Goal: Obtain resource: Download file/media

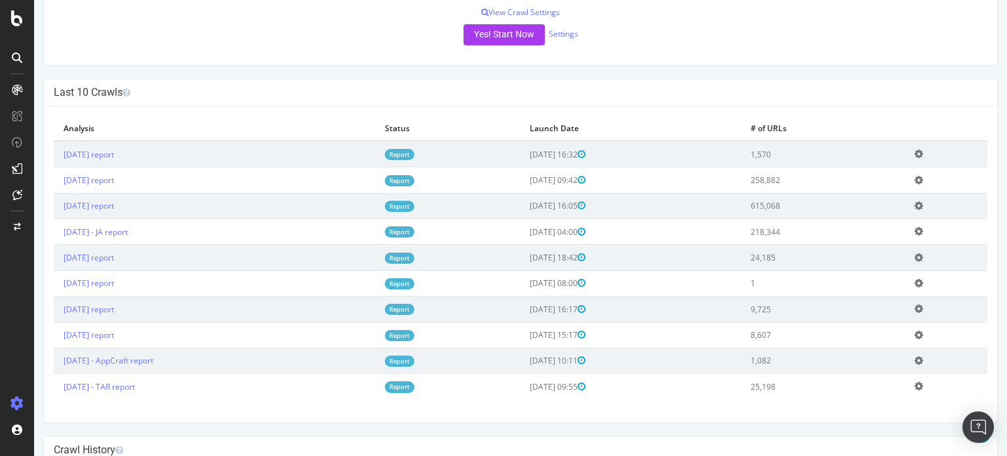
scroll to position [262, 0]
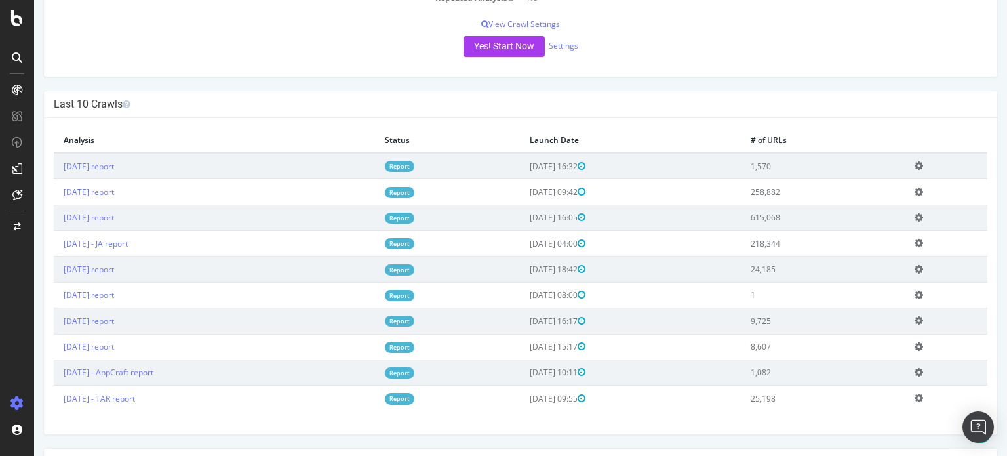
click at [414, 172] on td "Report" at bounding box center [447, 166] width 144 height 26
click at [414, 169] on link "Report" at bounding box center [400, 166] width 30 height 11
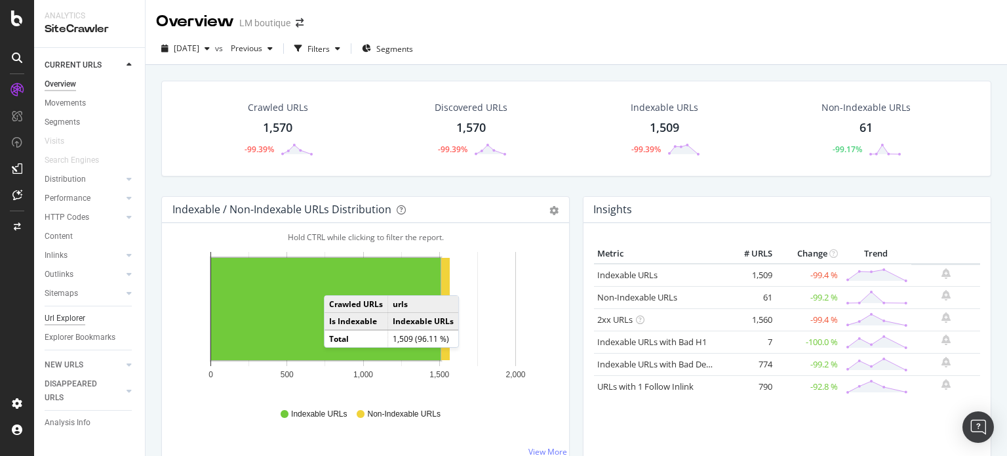
click at [63, 323] on div "Url Explorer" at bounding box center [65, 318] width 41 height 14
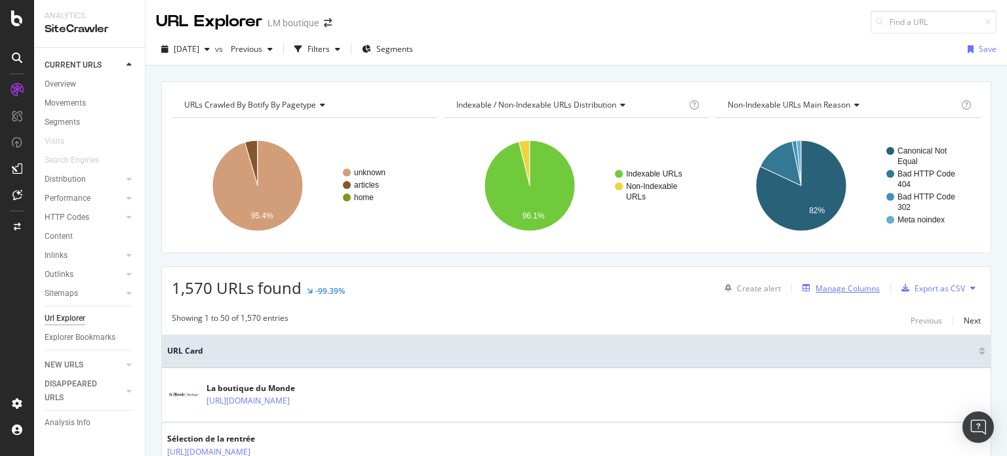
click at [855, 287] on div "Manage Columns" at bounding box center [848, 288] width 64 height 11
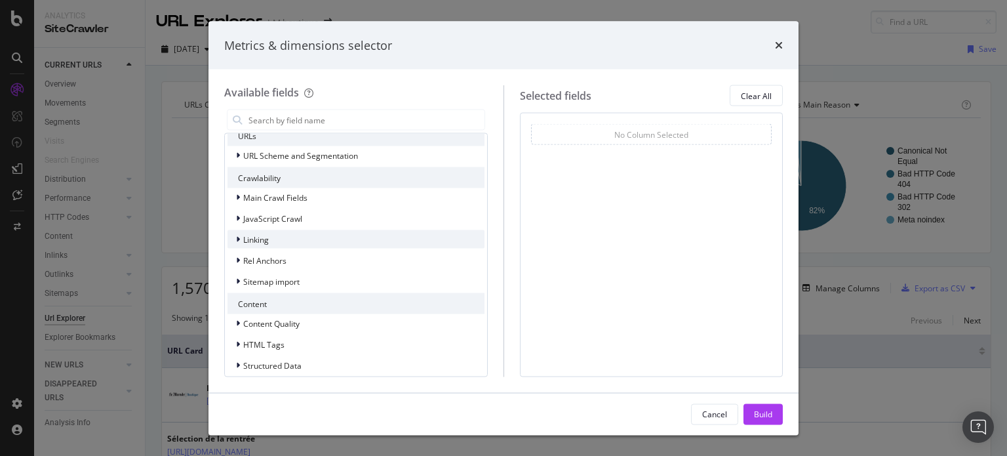
scroll to position [227, 0]
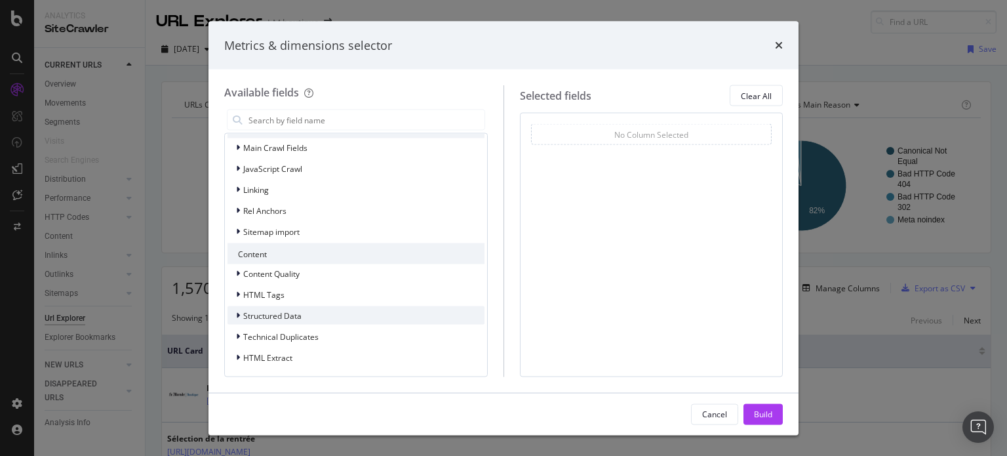
click at [284, 318] on span "Structured Data" at bounding box center [272, 314] width 58 height 11
click at [246, 331] on icon "modal" at bounding box center [246, 334] width 4 height 8
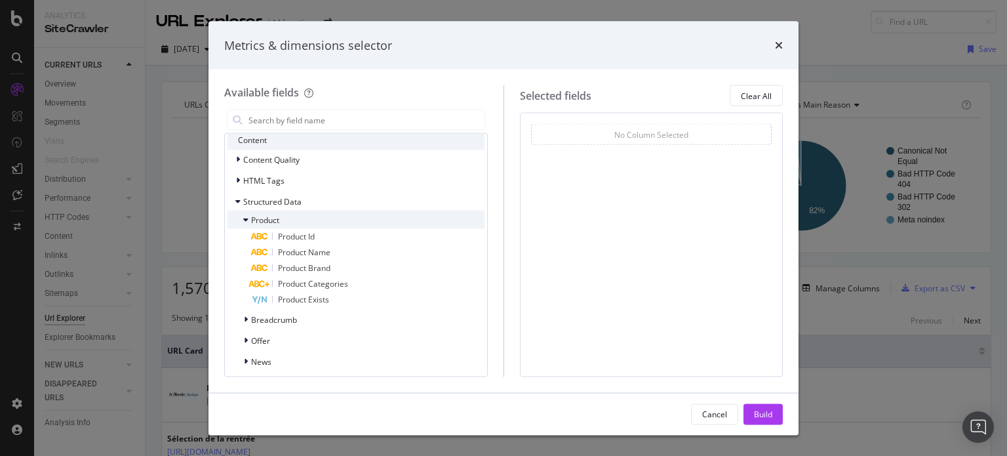
scroll to position [358, 0]
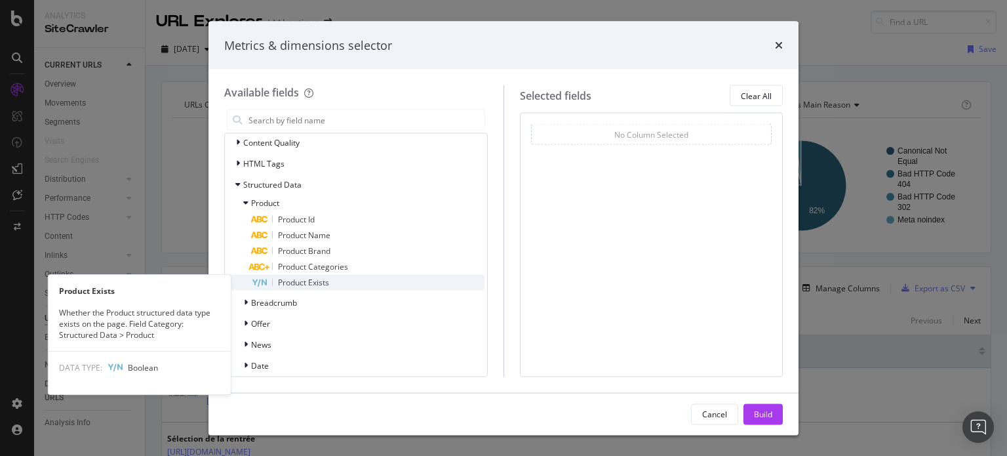
click at [307, 279] on span "Product Exists" at bounding box center [303, 282] width 51 height 11
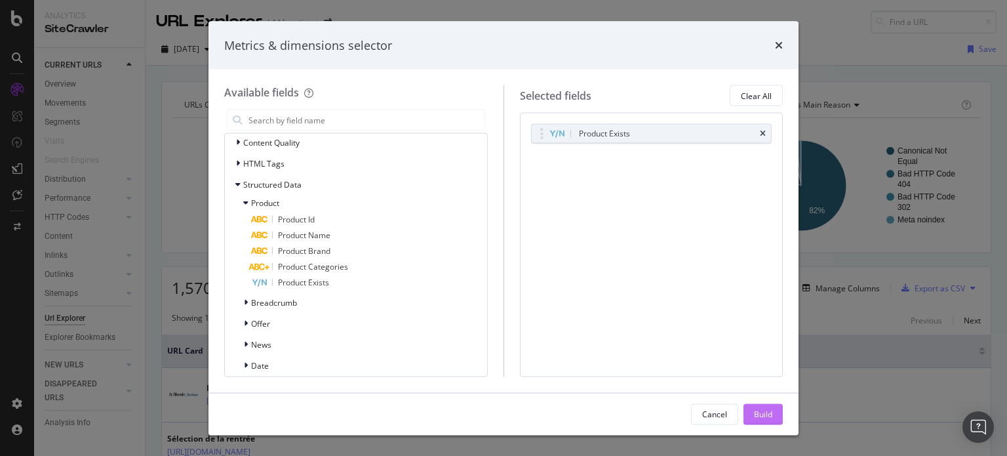
click at [772, 416] on button "Build" at bounding box center [763, 413] width 39 height 21
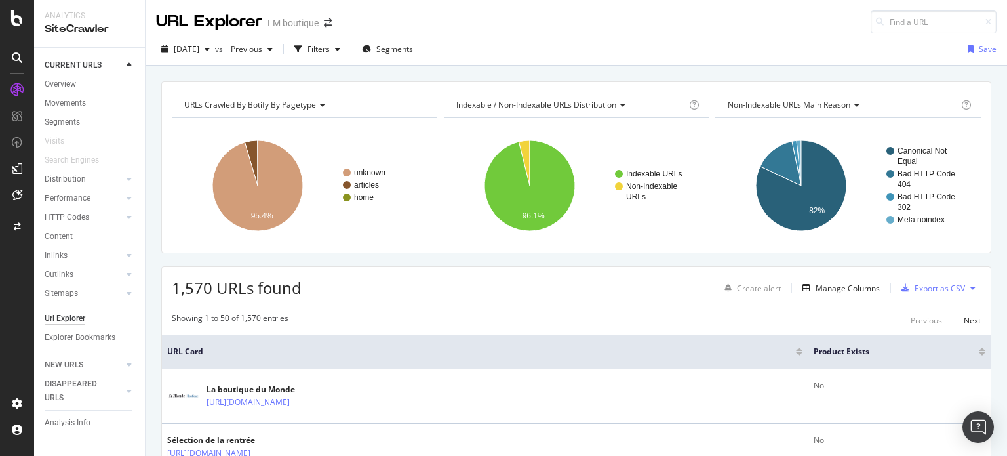
click at [979, 353] on div at bounding box center [982, 353] width 7 height 3
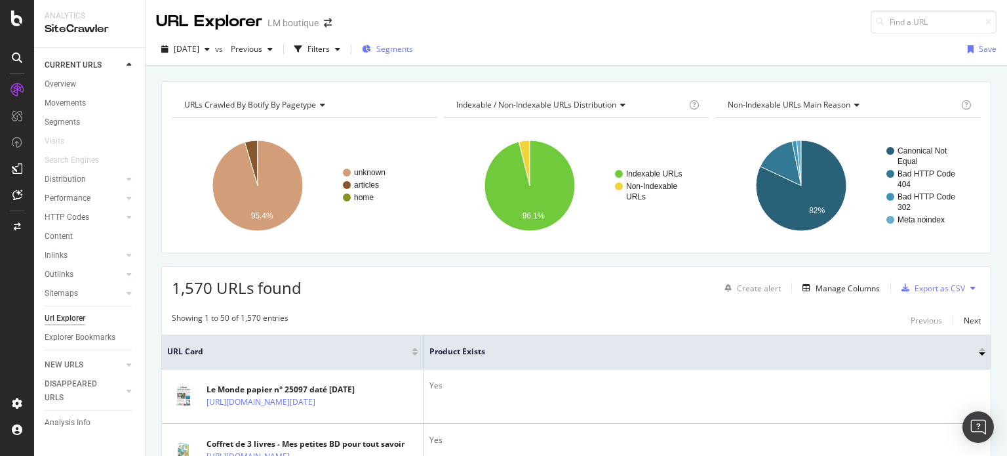
click at [413, 48] on span "Segments" at bounding box center [394, 48] width 37 height 11
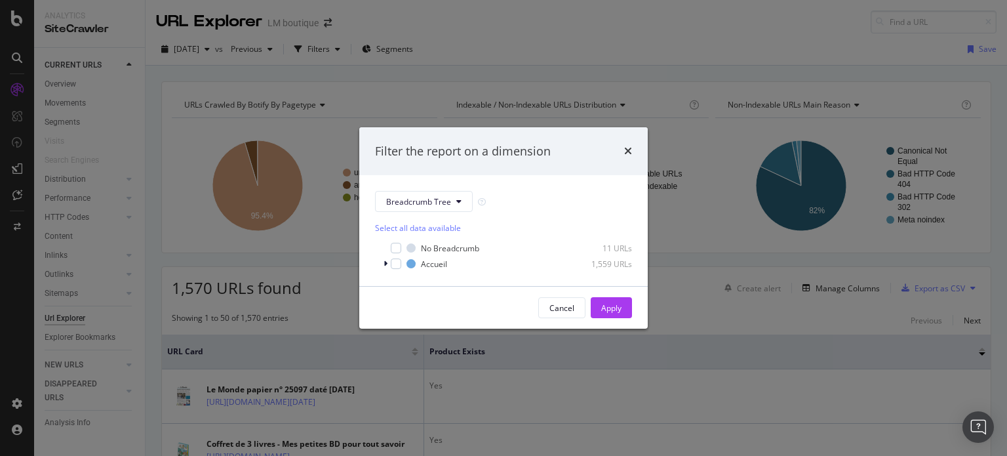
click at [351, 56] on div "Filter the report on a dimension Breadcrumb Tree Select all data available No B…" at bounding box center [503, 228] width 1007 height 456
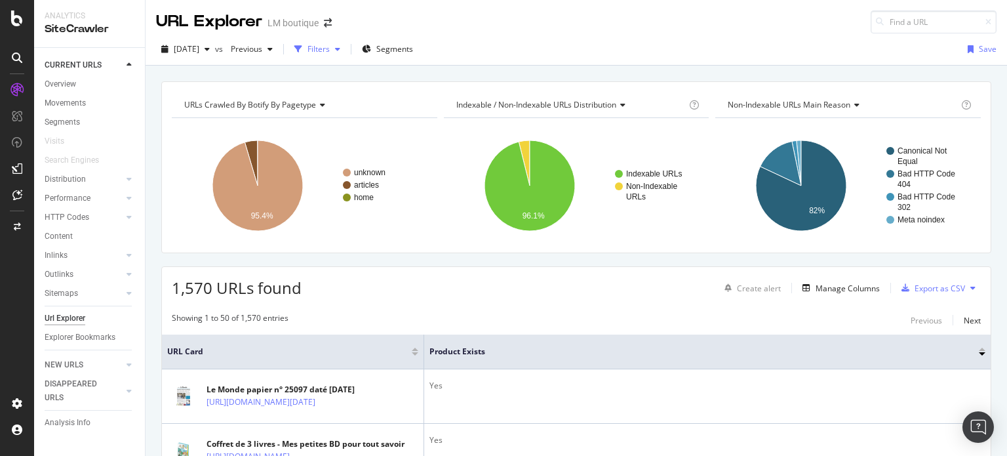
click at [330, 51] on div "Filters" at bounding box center [319, 48] width 22 height 11
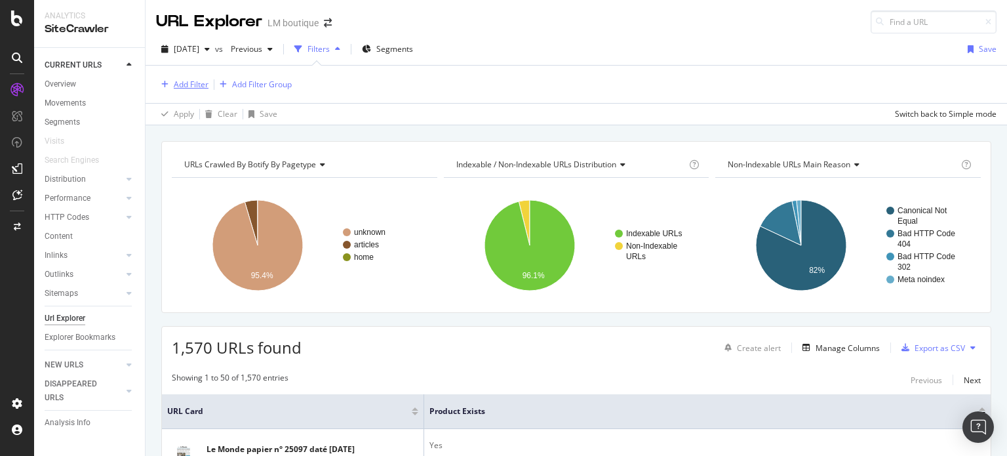
click at [199, 81] on div "Add Filter" at bounding box center [191, 84] width 35 height 11
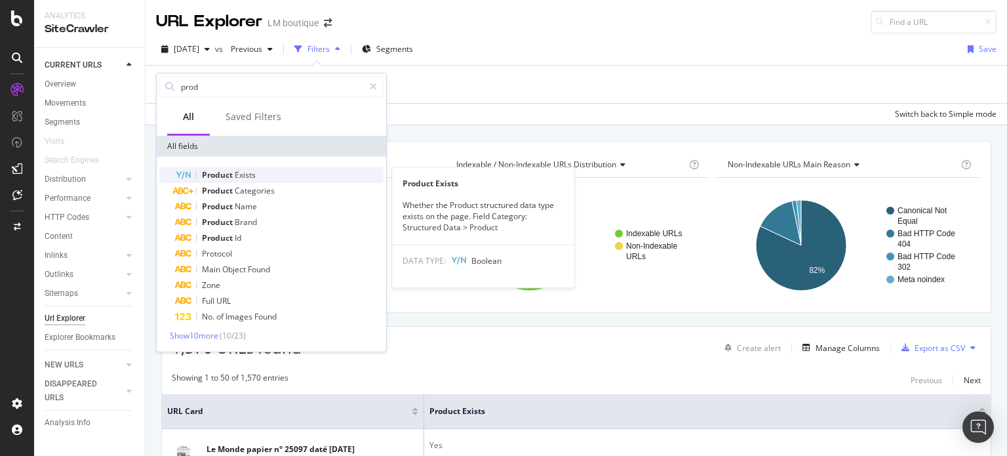
type input "prod"
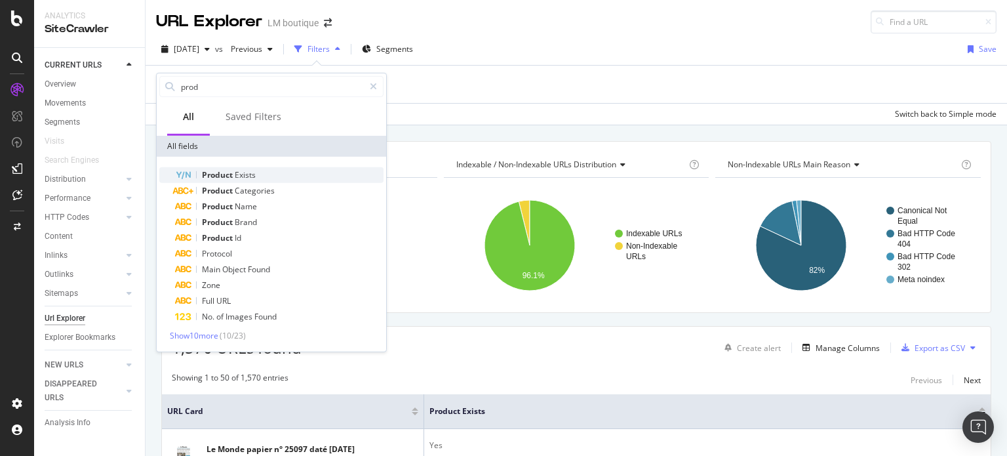
click at [243, 177] on span "Exists" at bounding box center [245, 174] width 21 height 11
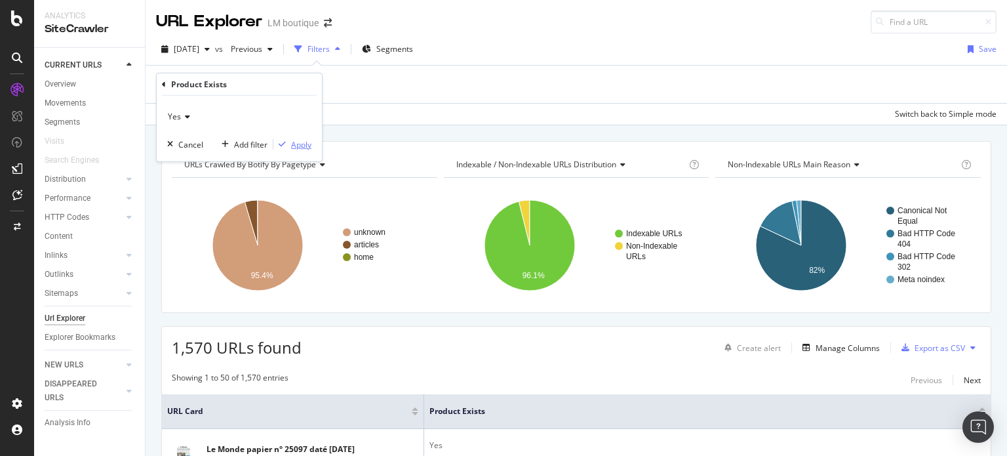
click at [306, 149] on div "Apply" at bounding box center [292, 144] width 38 height 12
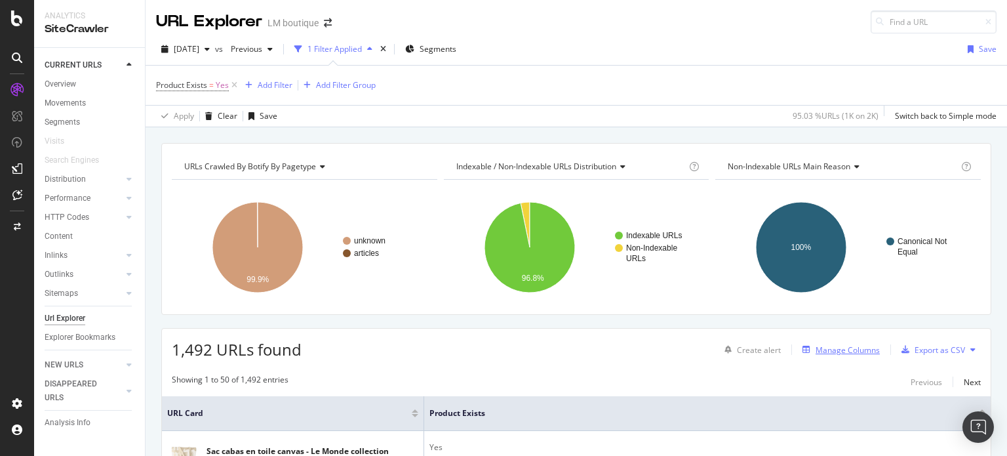
click at [841, 346] on div "Manage Columns" at bounding box center [848, 349] width 64 height 11
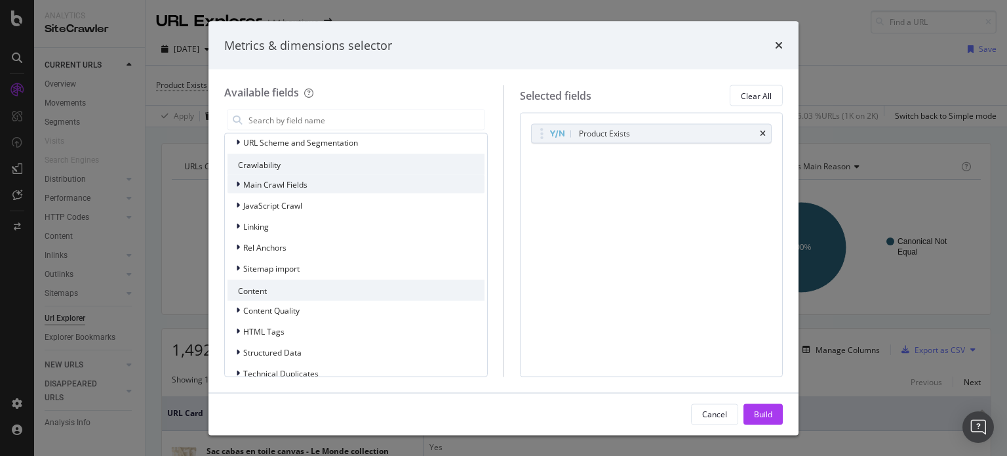
scroll to position [227, 0]
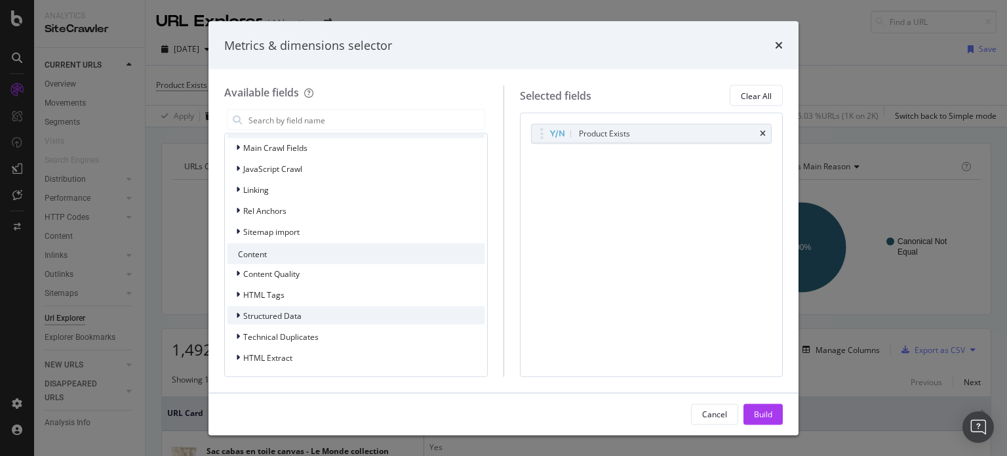
click at [269, 312] on span "Structured Data" at bounding box center [272, 314] width 58 height 11
click at [267, 329] on span "Product" at bounding box center [265, 333] width 28 height 11
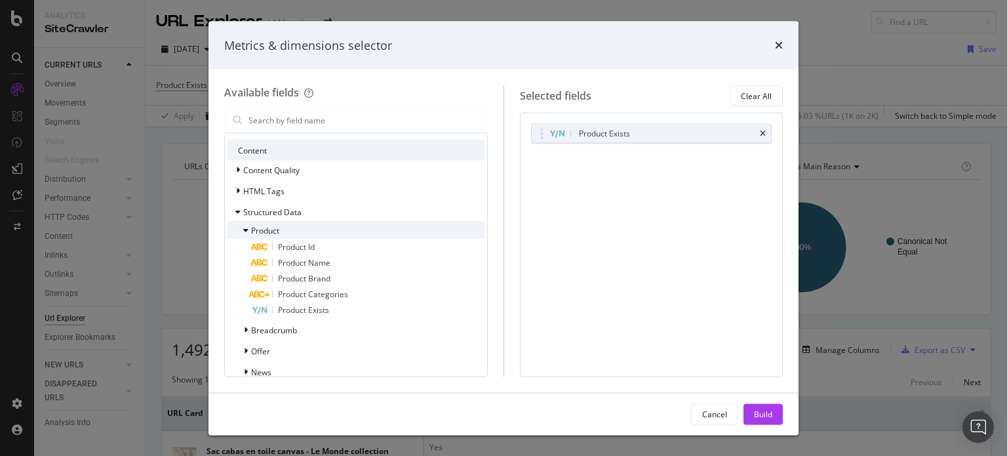
scroll to position [358, 0]
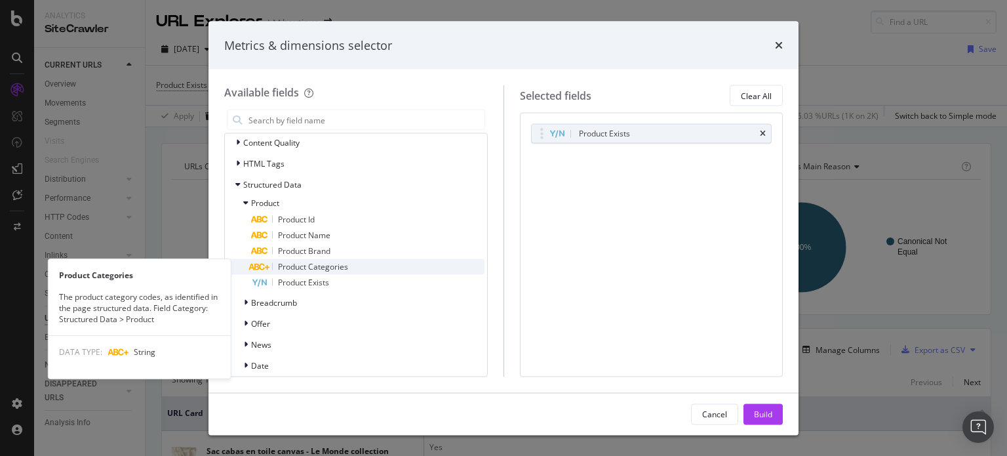
click at [323, 267] on span "Product Categories" at bounding box center [313, 266] width 70 height 11
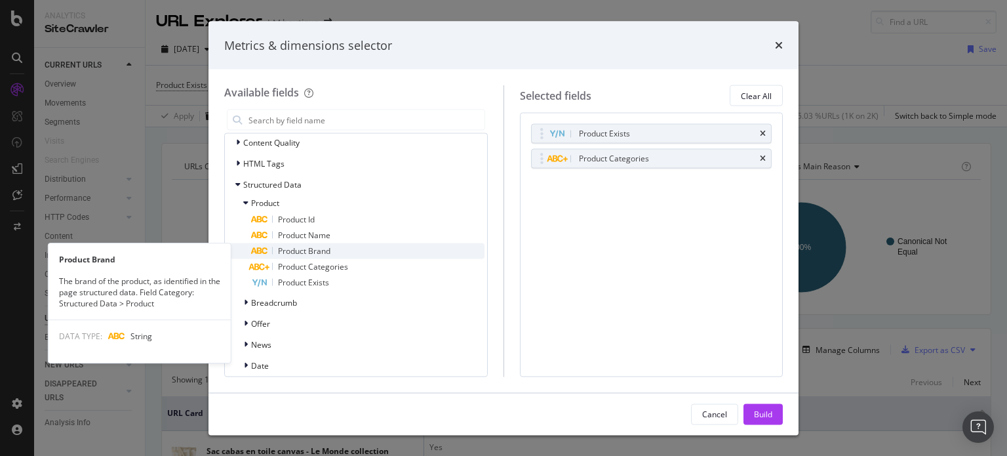
click at [323, 250] on span "Product Brand" at bounding box center [304, 250] width 52 height 11
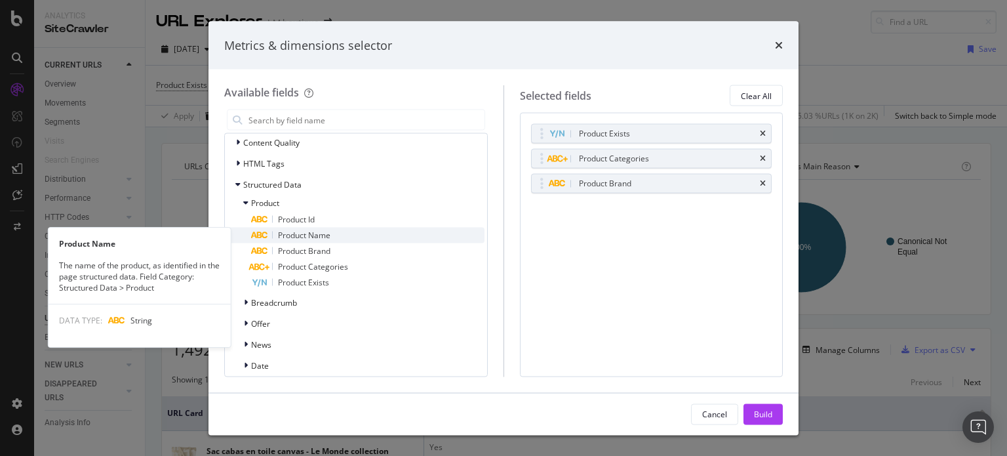
click at [322, 235] on span "Product Name" at bounding box center [304, 234] width 52 height 11
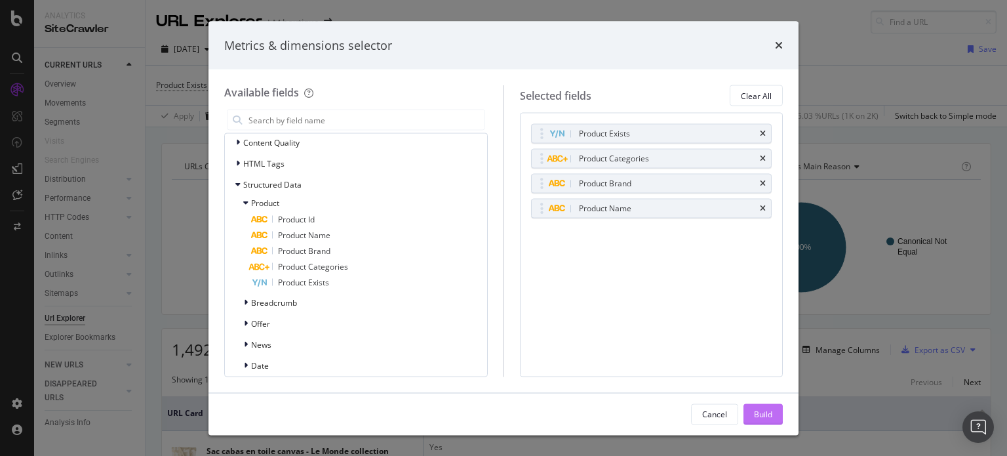
click at [778, 414] on button "Build" at bounding box center [763, 413] width 39 height 21
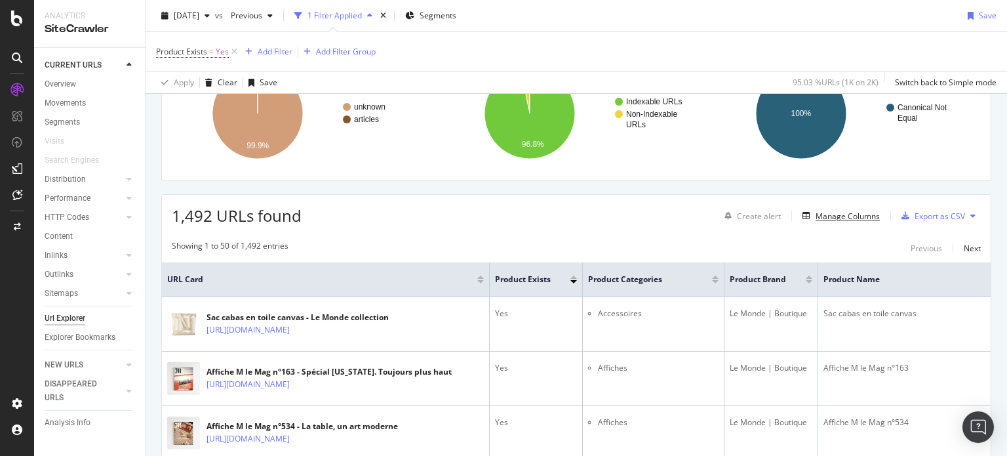
scroll to position [131, 0]
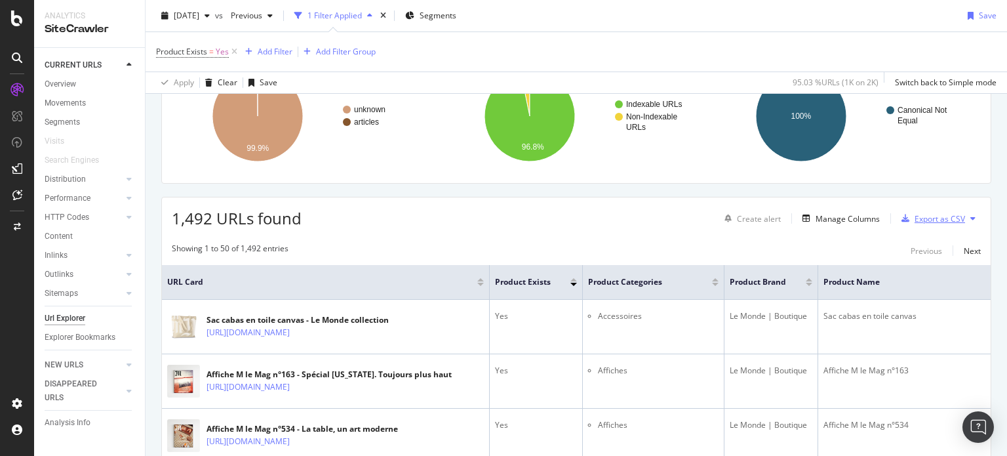
click at [932, 214] on div "Export as CSV" at bounding box center [940, 218] width 50 height 11
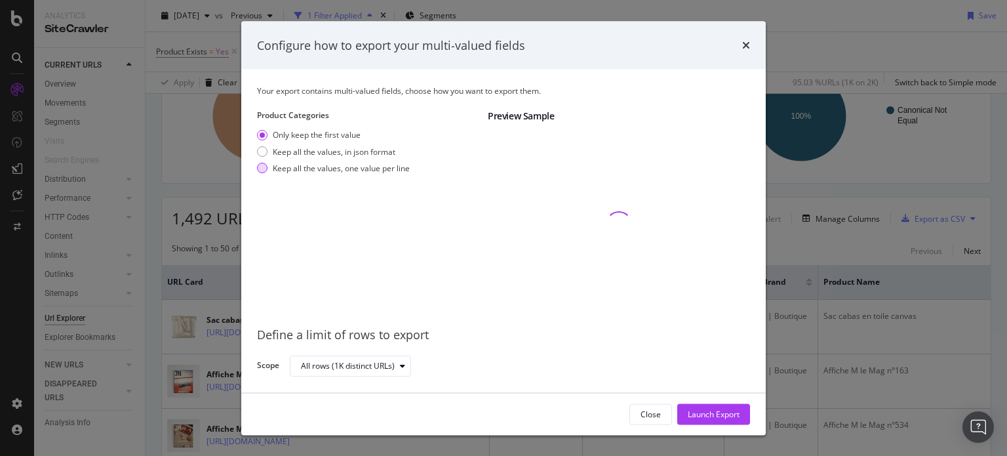
click at [269, 169] on div "Keep all the values, one value per line" at bounding box center [333, 167] width 153 height 11
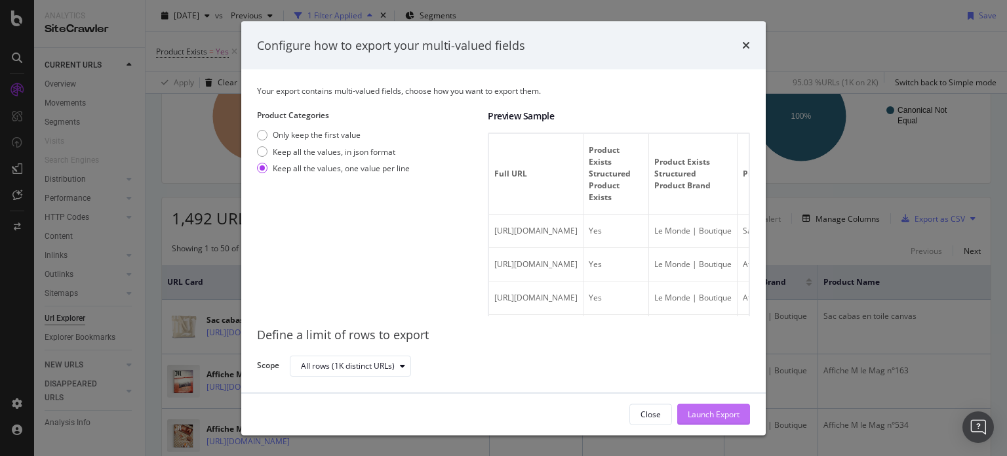
click at [728, 414] on div "Launch Export" at bounding box center [714, 413] width 52 height 11
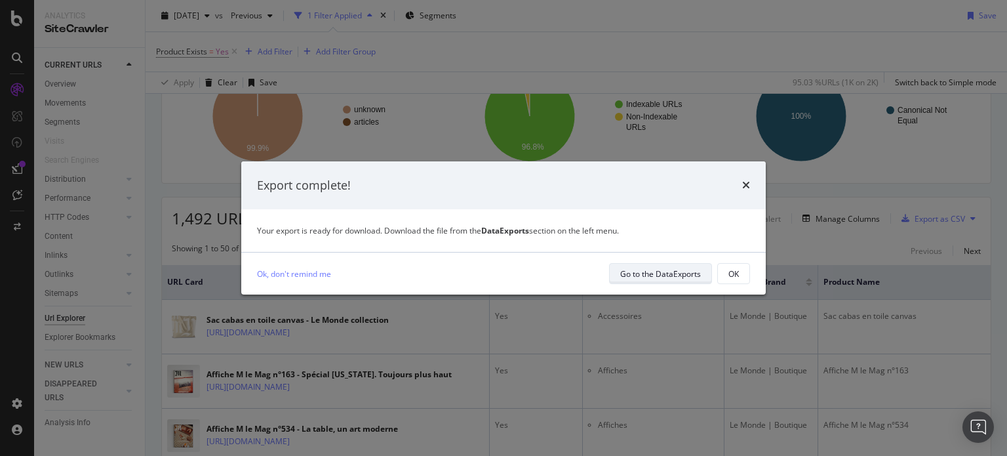
click at [641, 277] on div "Go to the DataExports" at bounding box center [660, 273] width 81 height 11
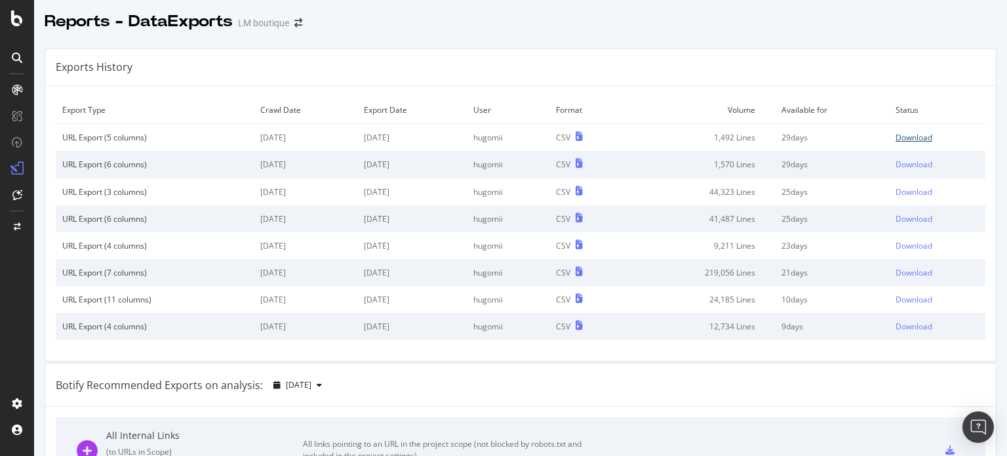
click at [896, 132] on div "Download" at bounding box center [914, 137] width 37 height 11
